Goal: Entertainment & Leisure: Consume media (video, audio)

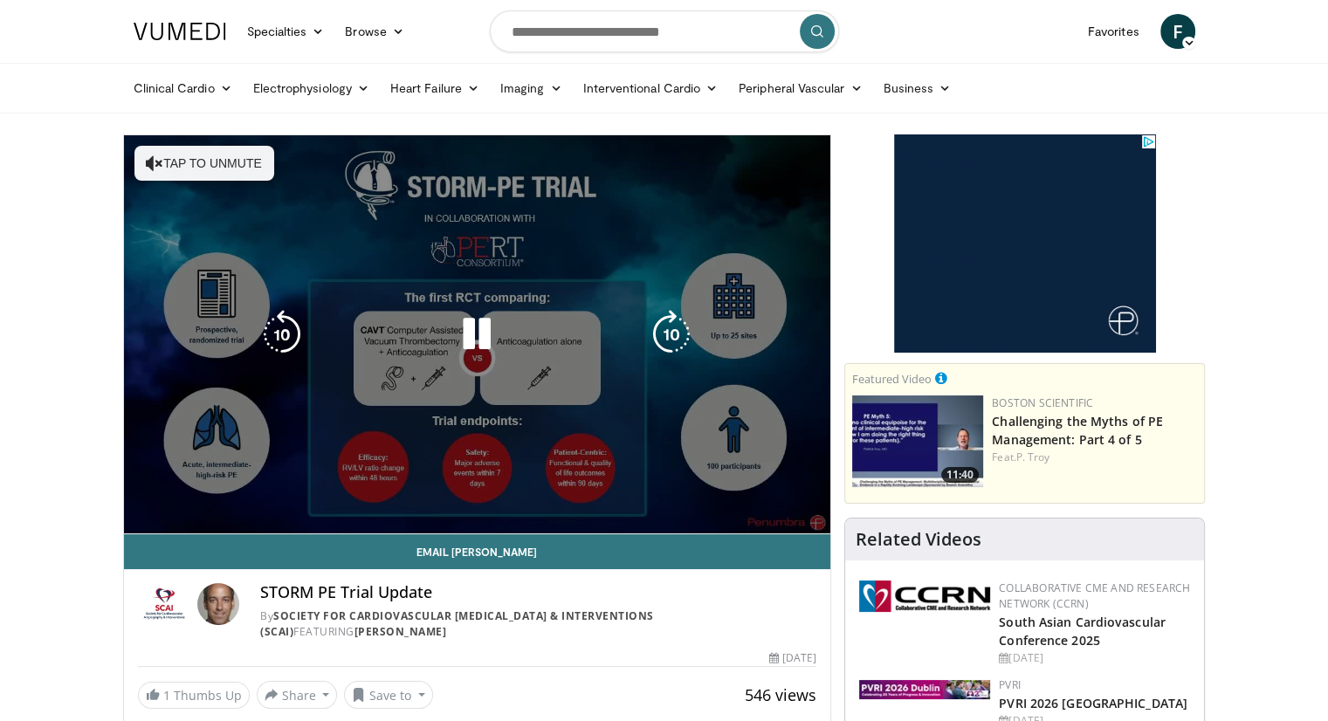
click at [149, 164] on div "10 seconds Tap to unmute" at bounding box center [477, 334] width 707 height 398
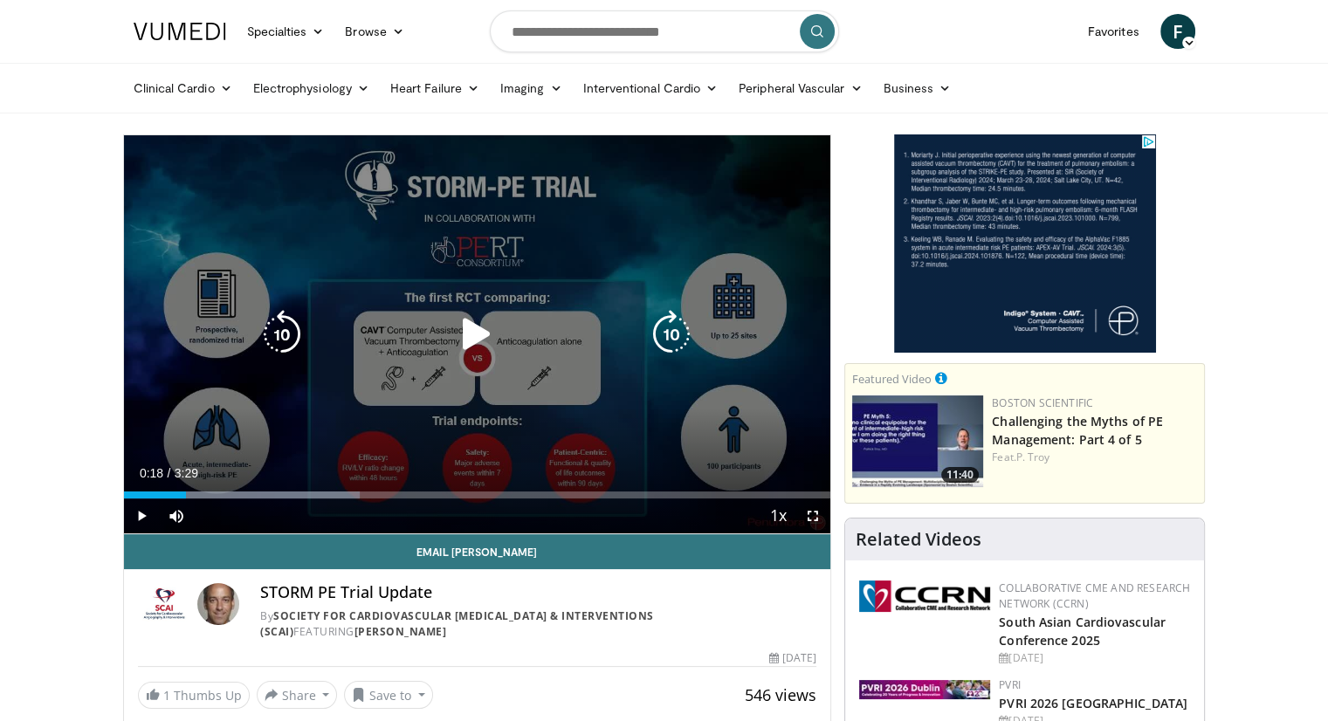
click at [465, 331] on icon "Video Player" at bounding box center [476, 334] width 49 height 49
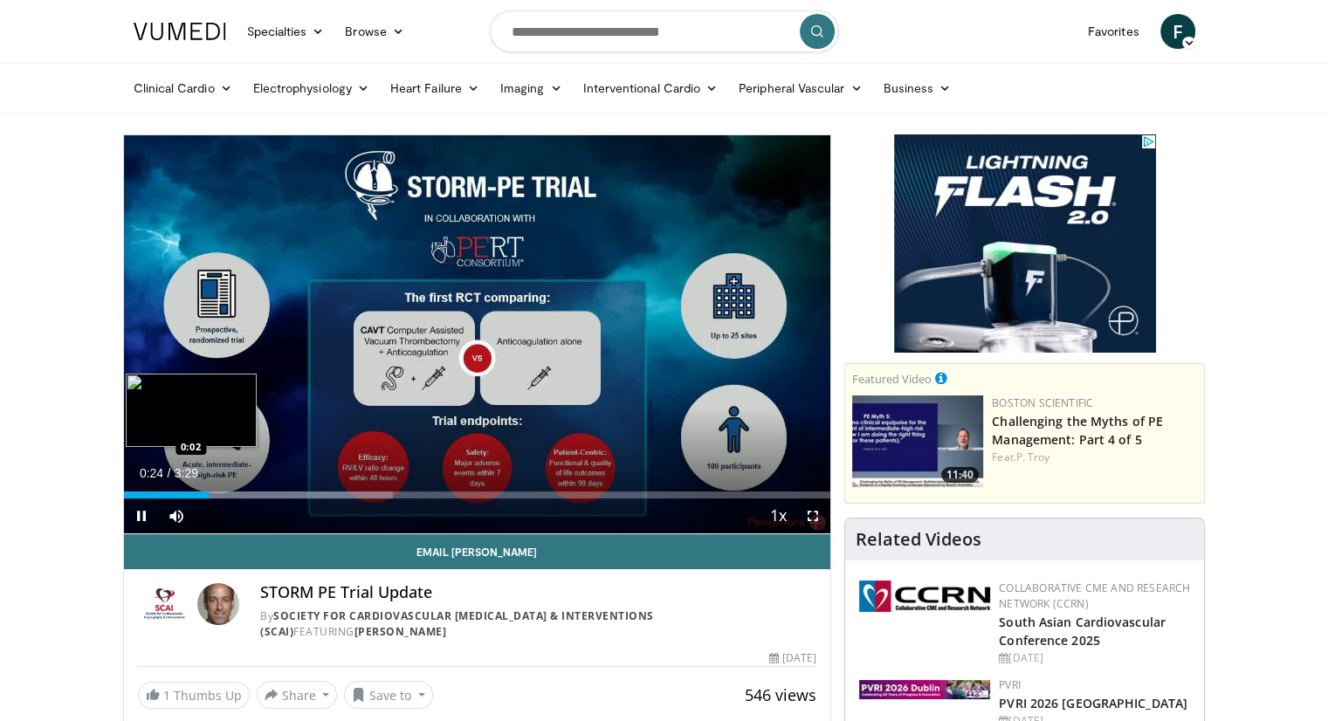
click at [130, 494] on div "Loaded : 38.15% 0:25 0:02" at bounding box center [477, 495] width 707 height 7
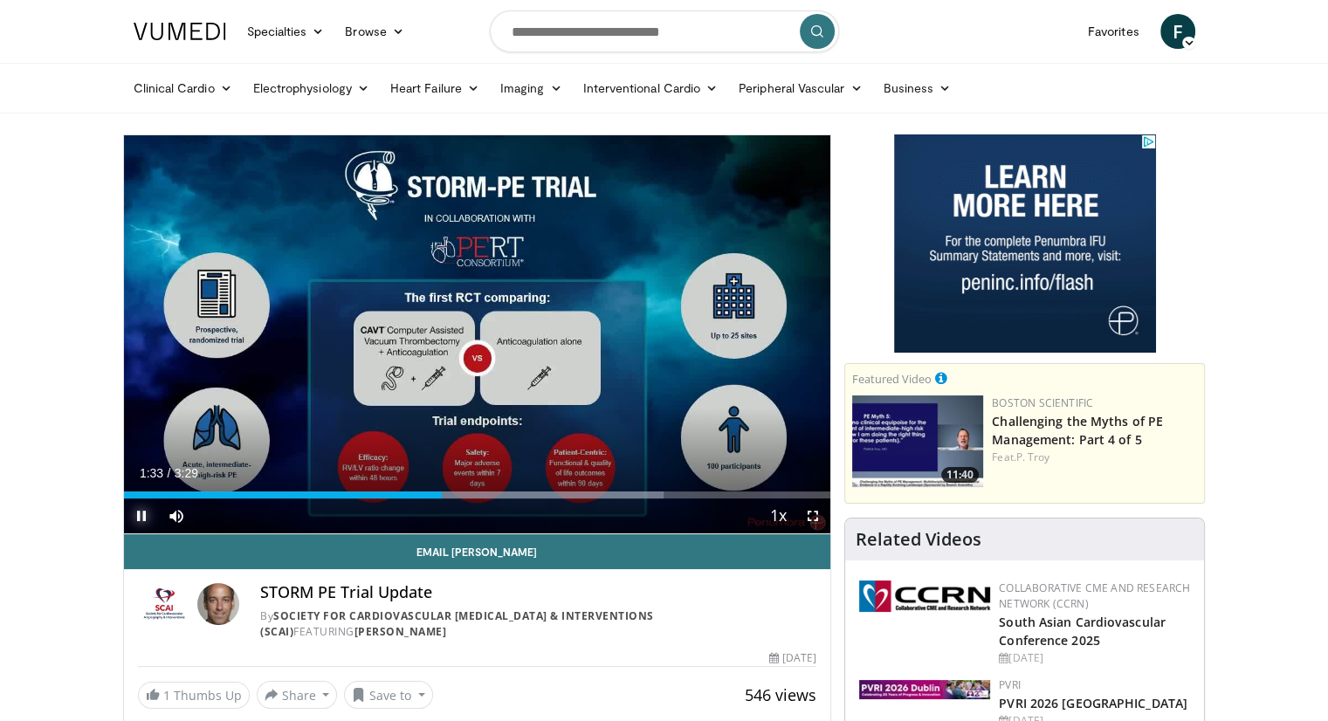
click at [139, 516] on span "Video Player" at bounding box center [141, 516] width 35 height 35
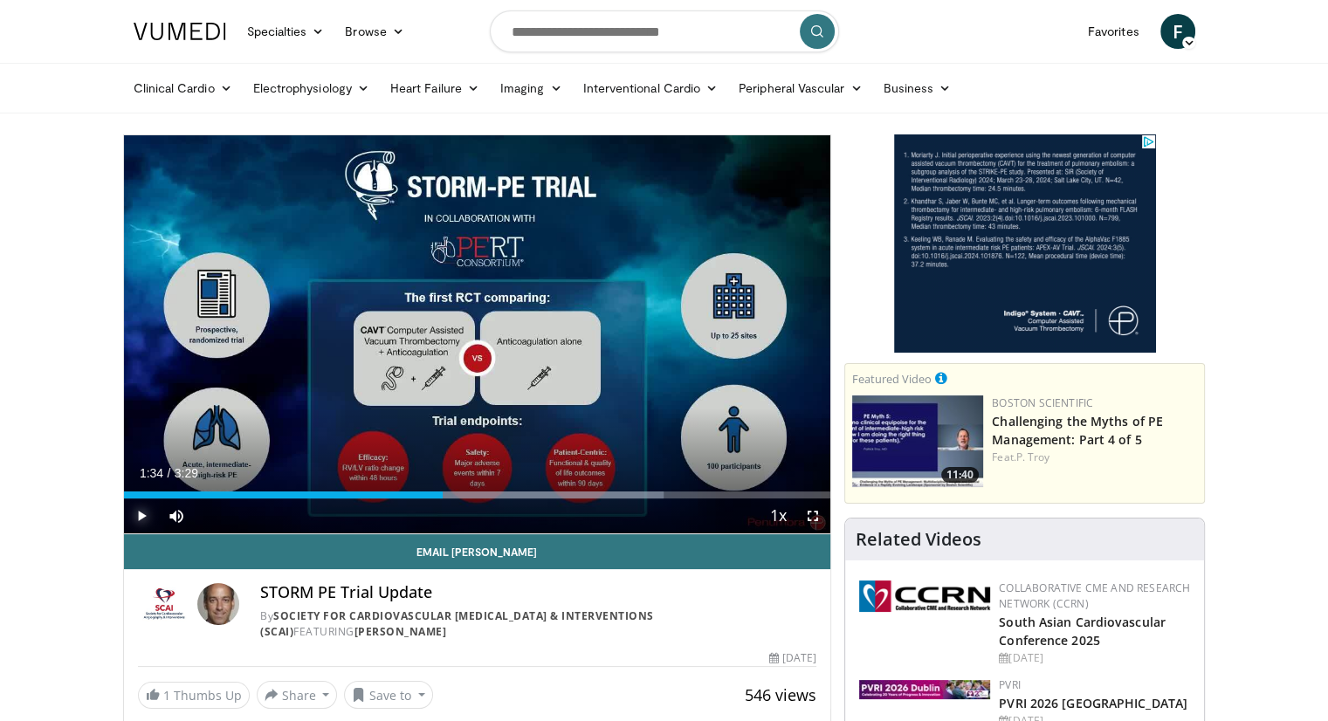
click at [139, 516] on span "Video Player" at bounding box center [141, 516] width 35 height 35
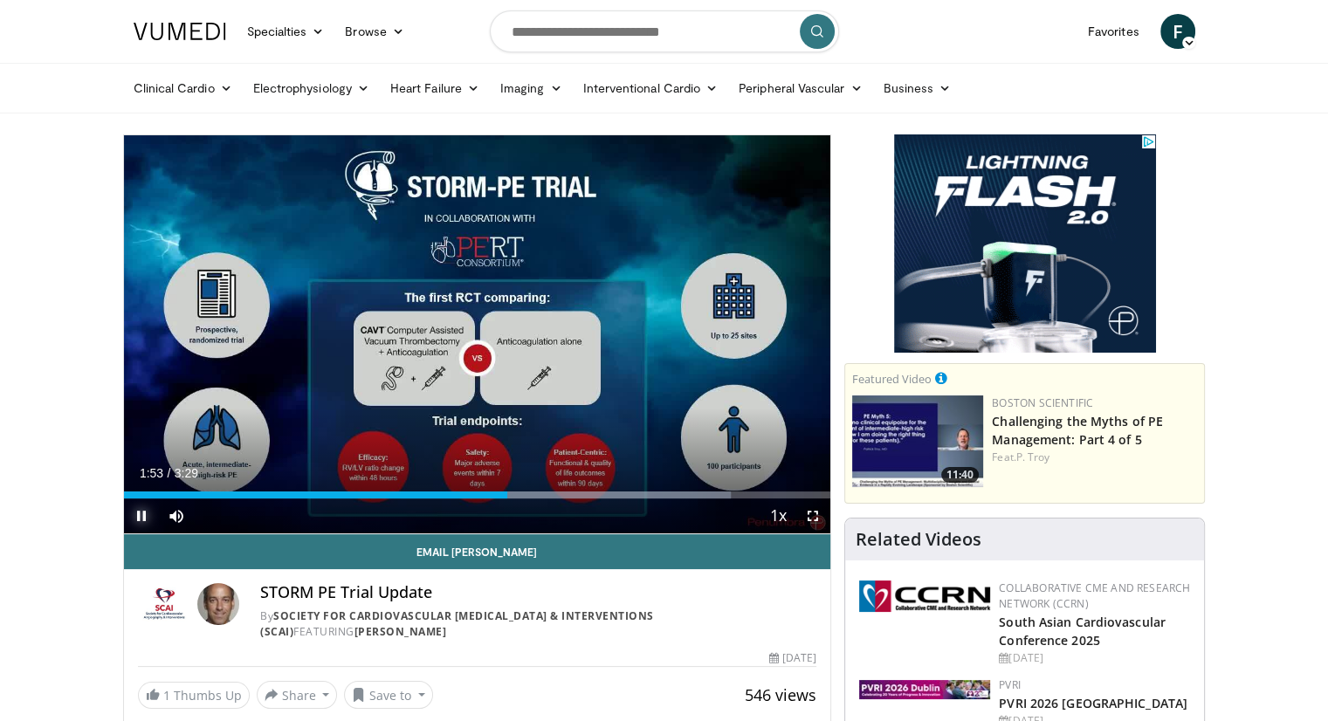
click at [139, 516] on span "Video Player" at bounding box center [141, 516] width 35 height 35
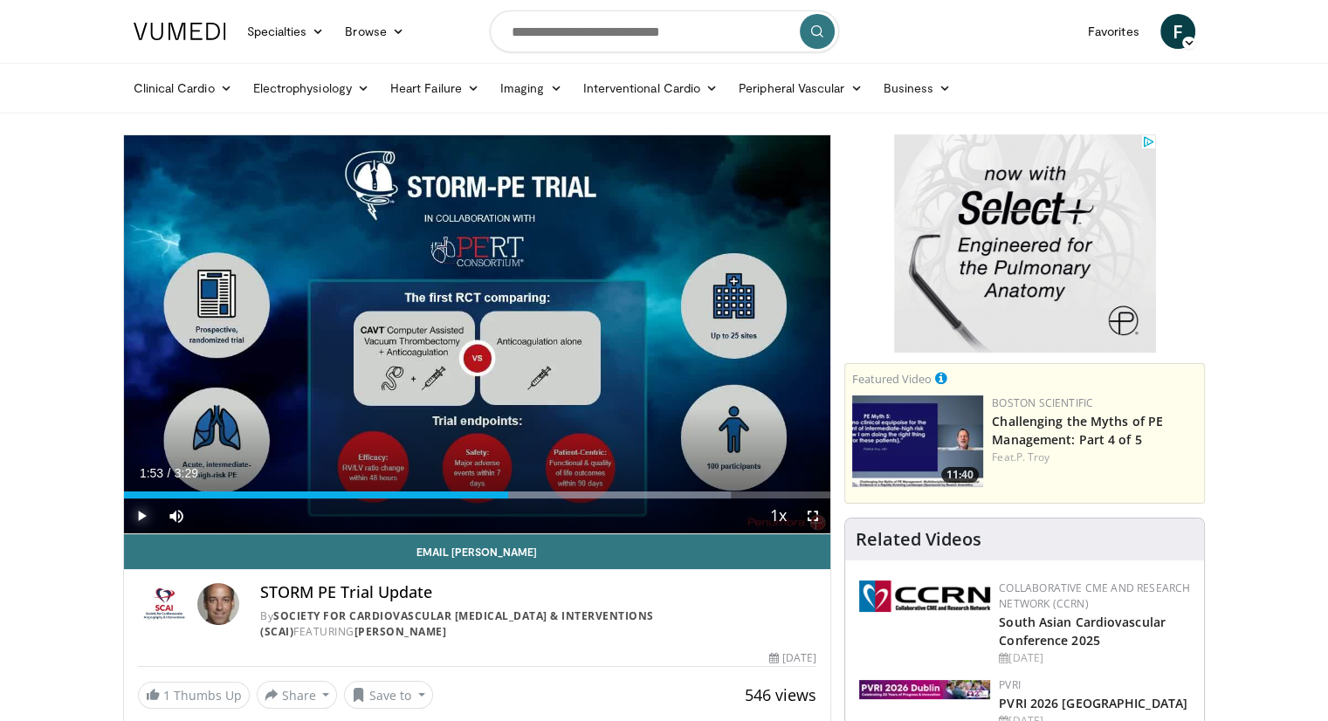
click at [140, 507] on span "Video Player" at bounding box center [141, 516] width 35 height 35
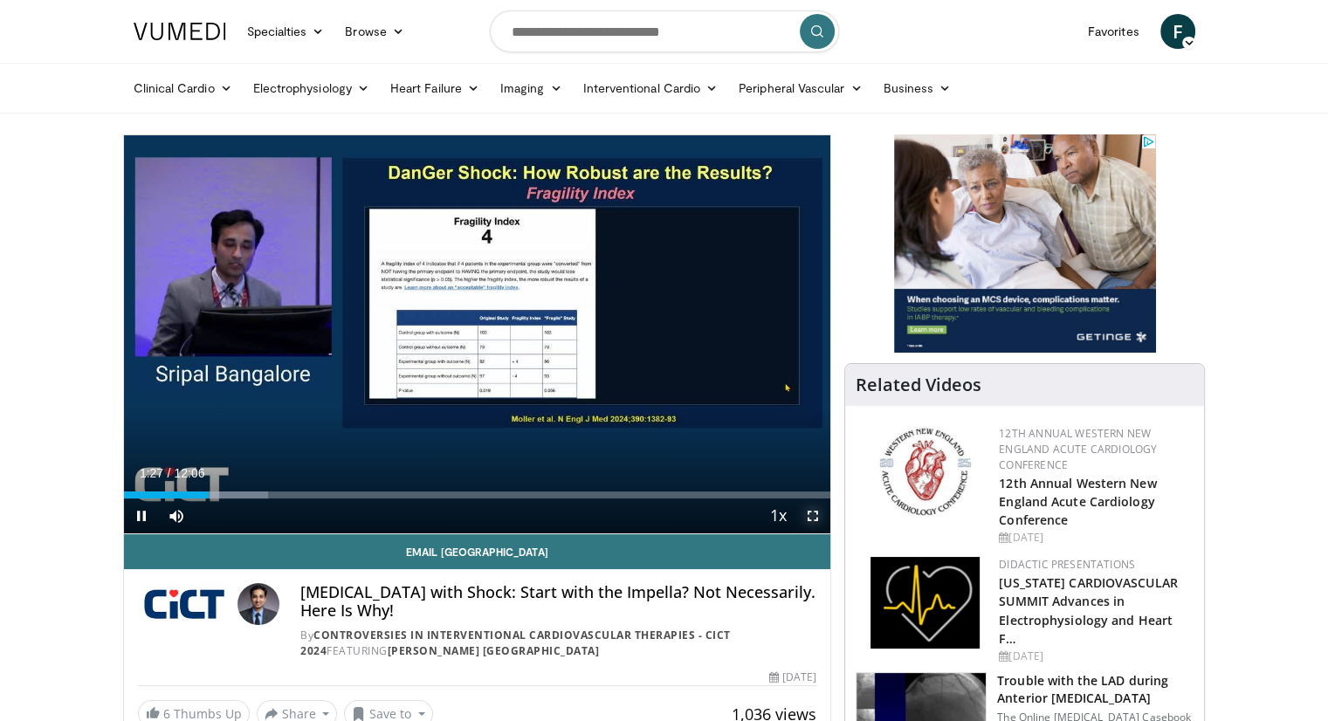
click at [814, 509] on span "Video Player" at bounding box center [812, 516] width 35 height 35
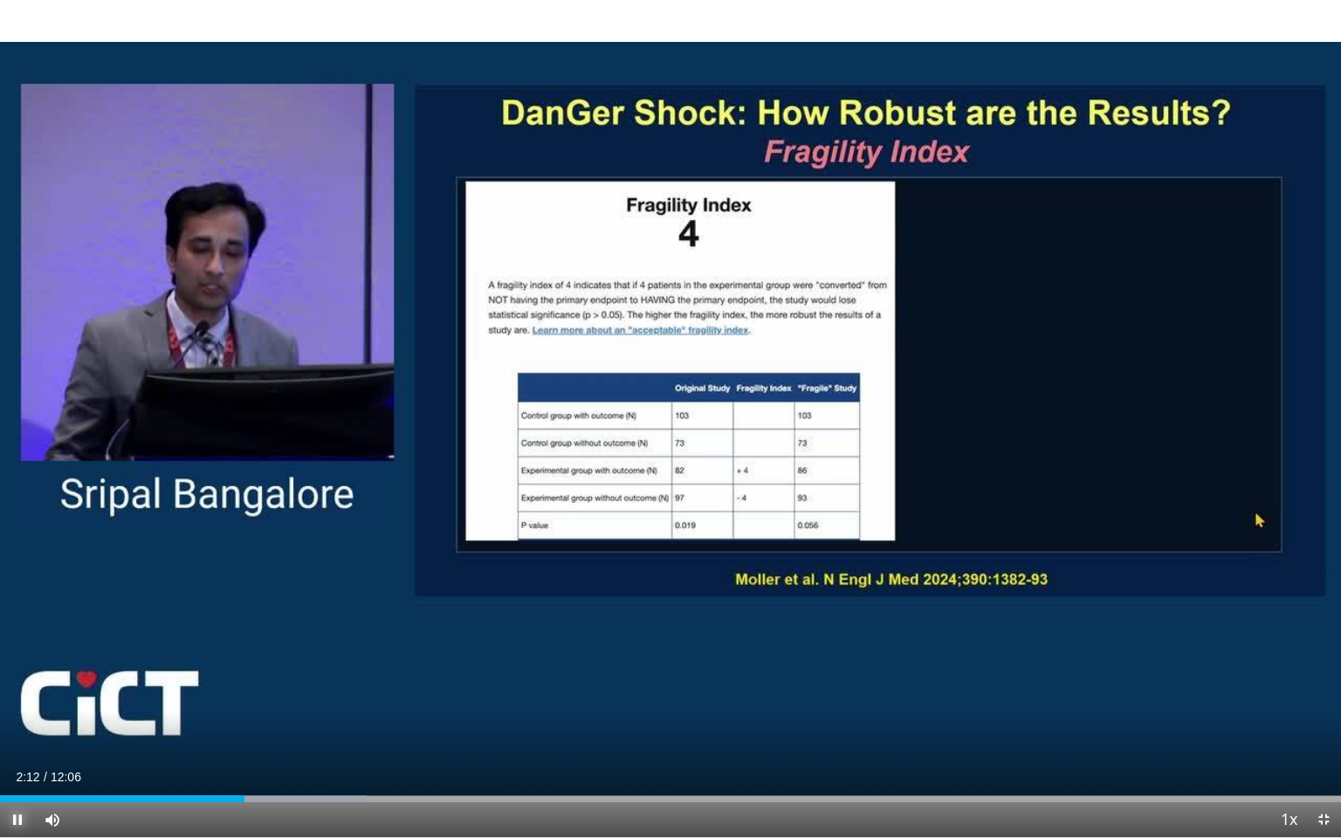
click at [17, 720] on span "Video Player" at bounding box center [17, 819] width 35 height 35
click at [16, 720] on span "Video Player" at bounding box center [17, 819] width 35 height 35
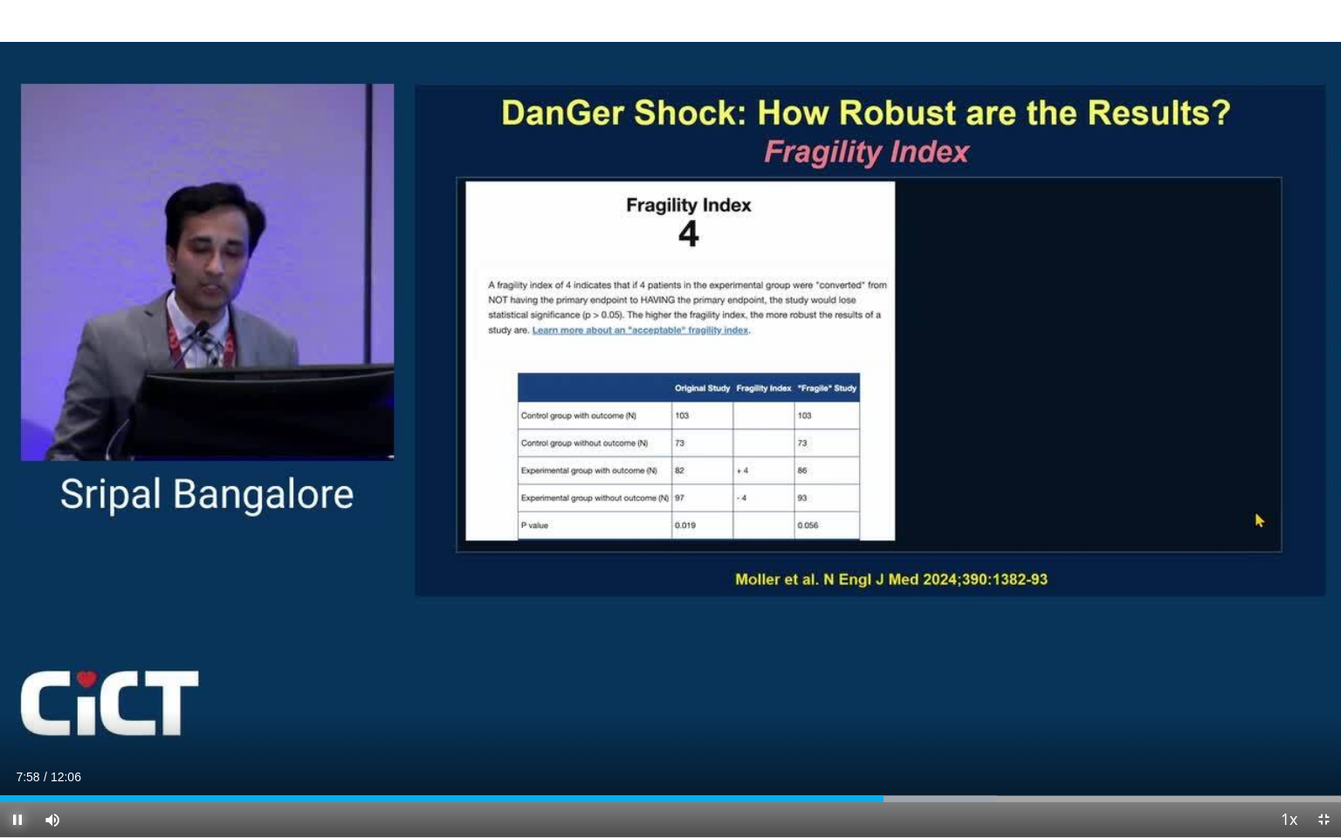
click at [19, 720] on span "Video Player" at bounding box center [17, 819] width 35 height 35
click at [21, 720] on span "Video Player" at bounding box center [17, 819] width 35 height 35
